Goal: Task Accomplishment & Management: Use online tool/utility

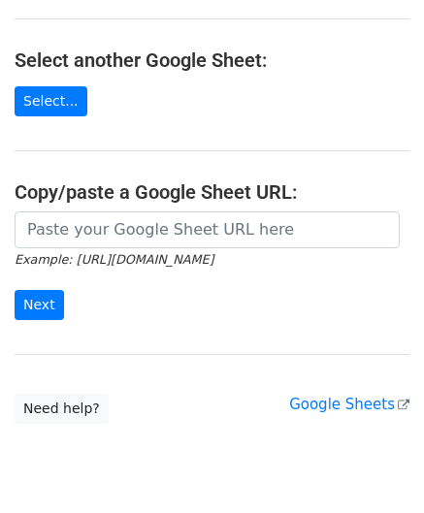
scroll to position [194, 0]
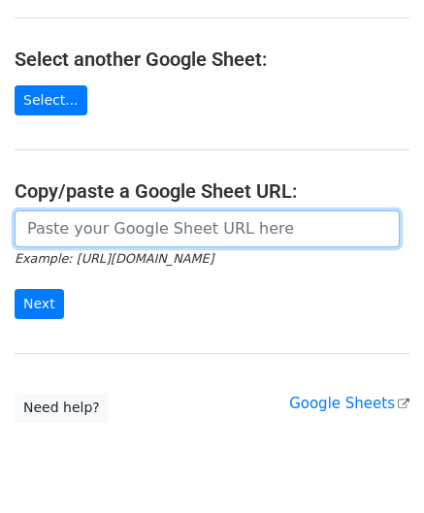
click at [112, 221] on input "url" at bounding box center [207, 228] width 385 height 37
paste input "[URL][DOMAIN_NAME]"
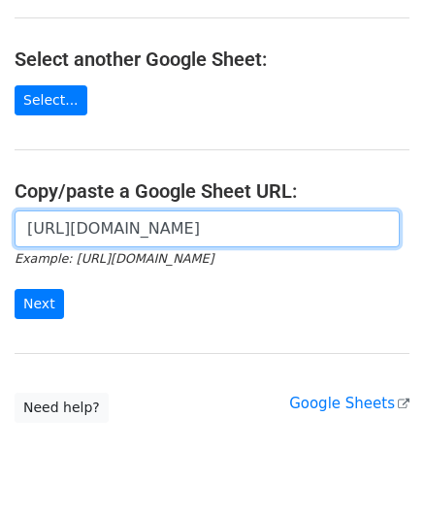
scroll to position [0, 403]
type input "https://docs.google.com/spreadsheets/d/1JxWc_IuGM-tCcrKy-Pi0kyzrO0st5XKSa53XwEa…"
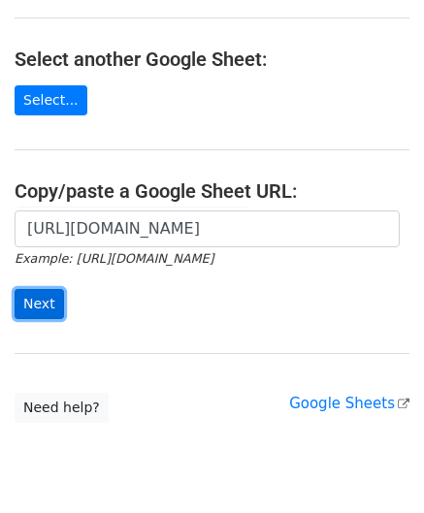
click at [42, 298] on input "Next" at bounding box center [39, 304] width 49 height 30
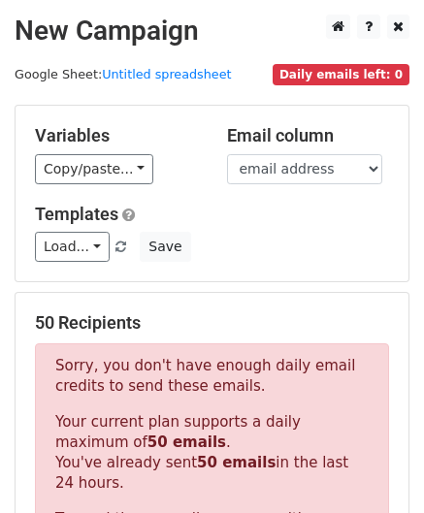
scroll to position [654, 0]
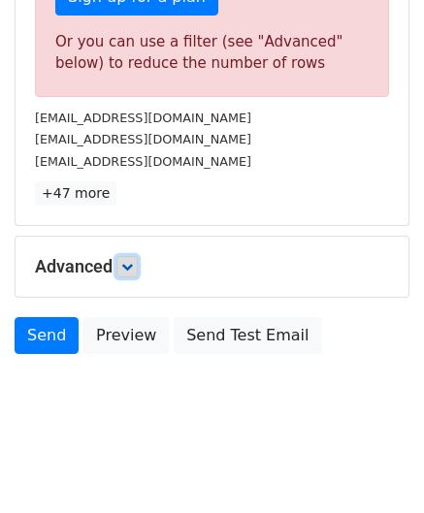
click at [134, 268] on link at bounding box center [126, 266] width 21 height 21
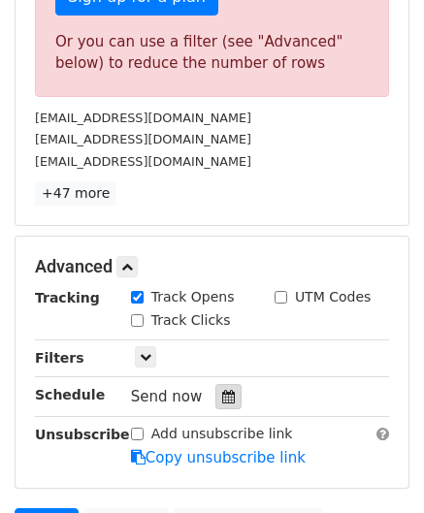
click at [222, 393] on icon at bounding box center [228, 397] width 13 height 14
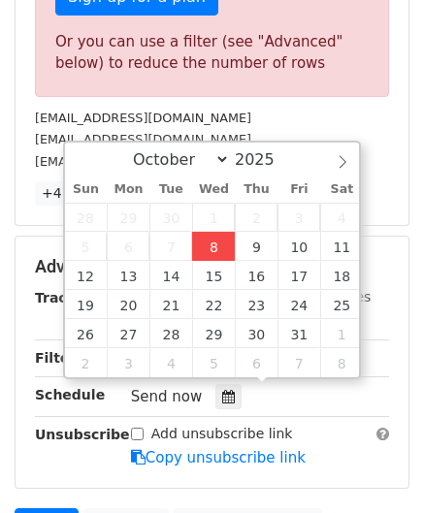
type input "[DATE] 12:00"
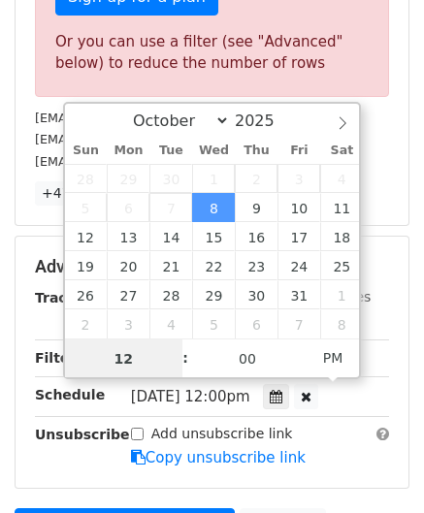
paste input "6"
type input "6"
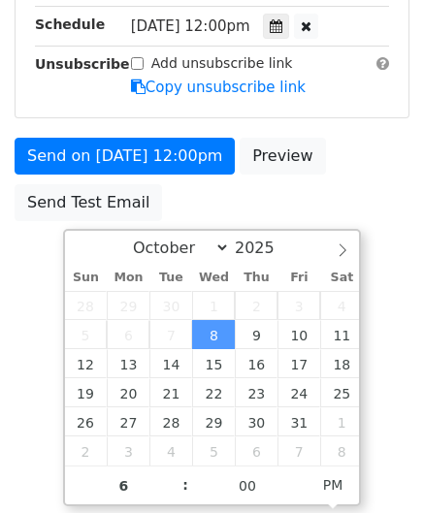
type input "[DATE] 18:00"
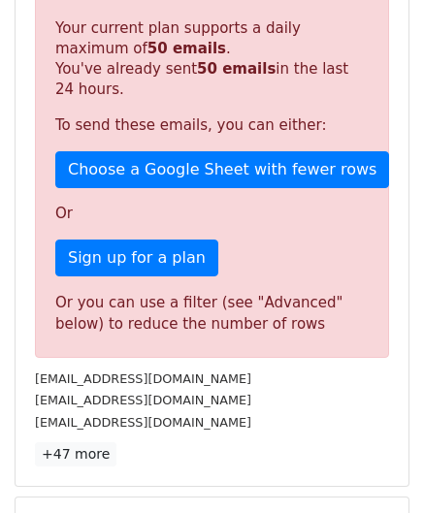
scroll to position [889, 0]
